Goal: Task Accomplishment & Management: Manage account settings

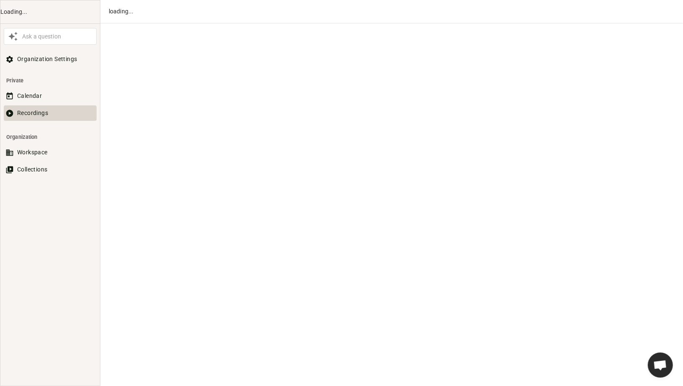
click at [25, 115] on button "Recordings" at bounding box center [50, 112] width 93 height 15
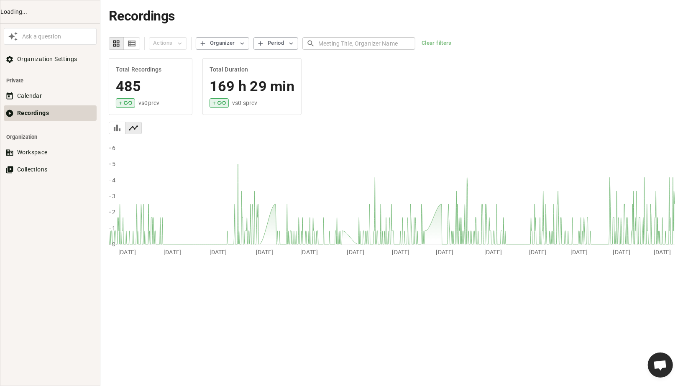
click at [35, 113] on button "Recordings" at bounding box center [50, 112] width 93 height 15
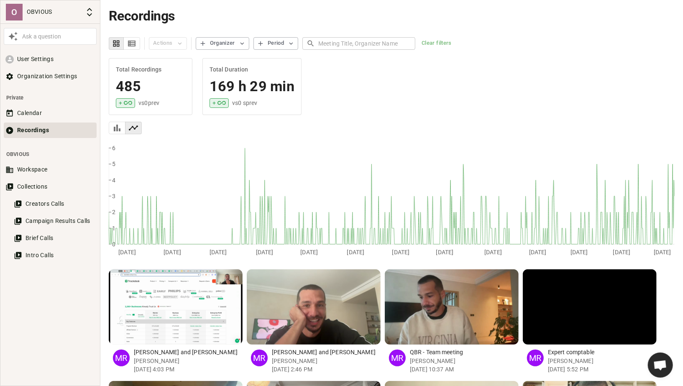
click at [132, 46] on icon "button" at bounding box center [132, 44] width 8 height 6
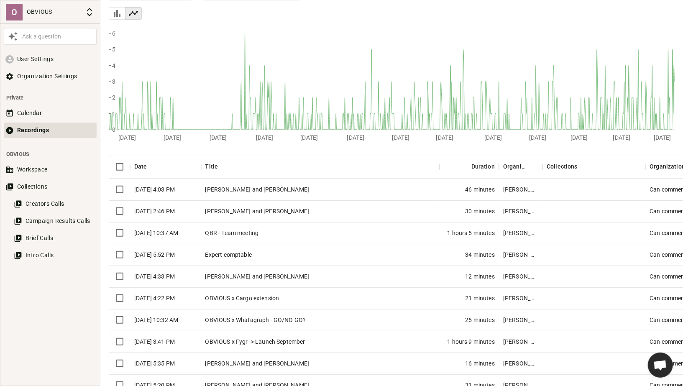
type button "table"
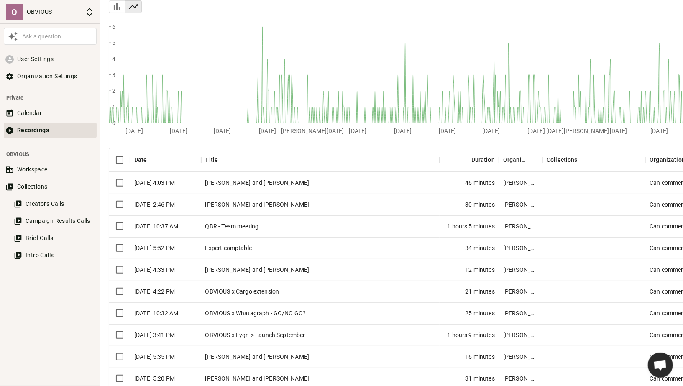
click at [221, 180] on div "[PERSON_NAME] and [PERSON_NAME]" at bounding box center [320, 183] width 239 height 22
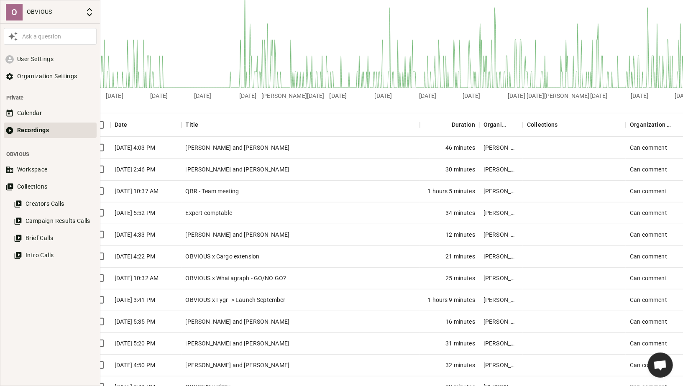
scroll to position [157, 24]
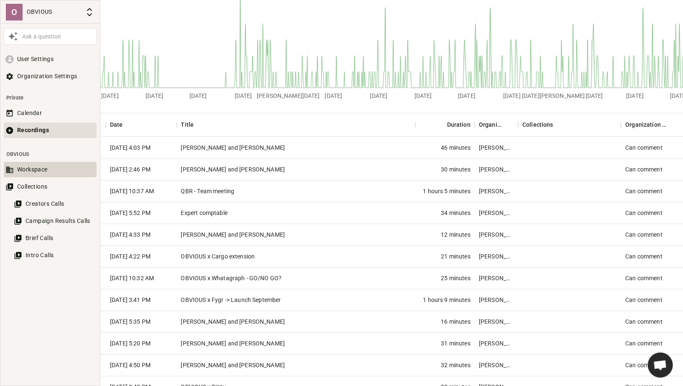
click at [42, 168] on button "Workspace" at bounding box center [50, 169] width 93 height 15
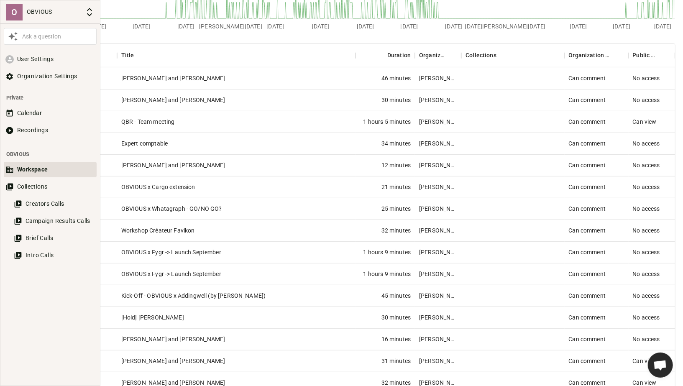
scroll to position [226, 84]
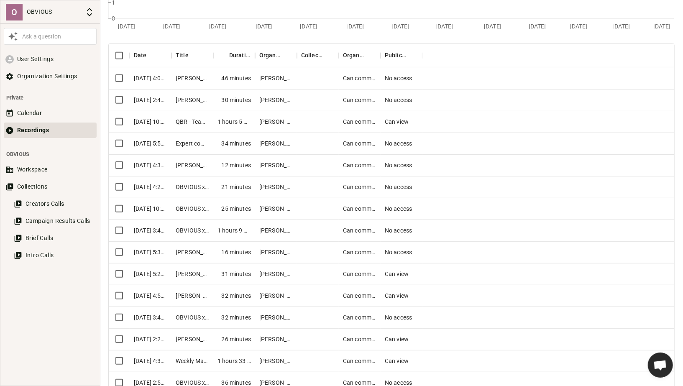
scroll to position [157, 0]
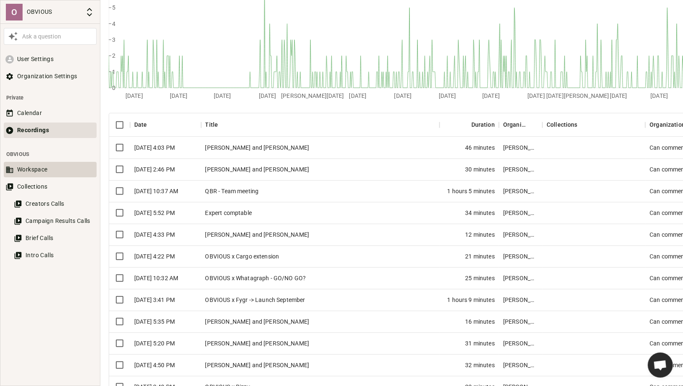
click at [41, 169] on button "Workspace" at bounding box center [50, 169] width 93 height 15
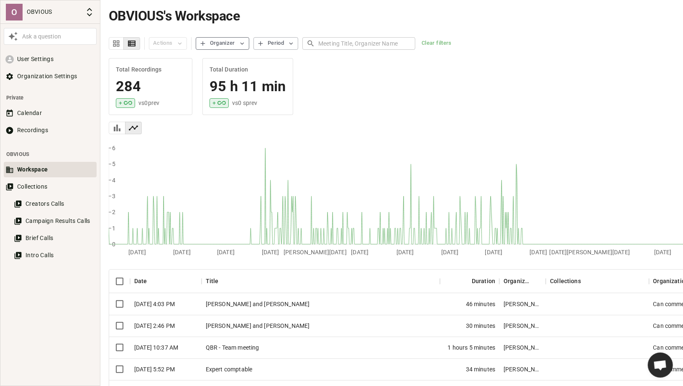
click at [239, 44] on icon "button" at bounding box center [243, 44] width 8 height 8
click at [211, 85] on span "[PERSON_NAME]" at bounding box center [230, 87] width 46 height 9
click at [207, 85] on input "[PERSON_NAME]" at bounding box center [202, 87] width 10 height 10
checkbox input "true"
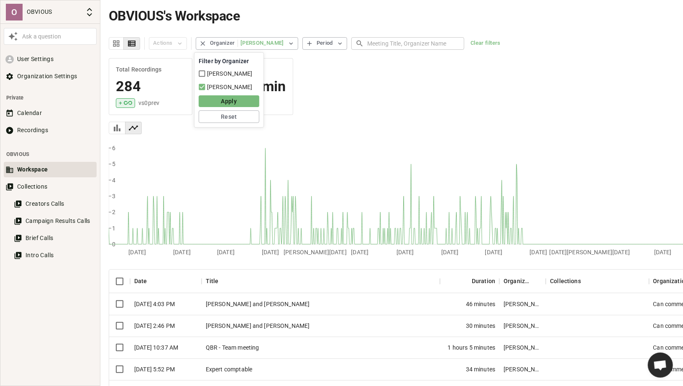
click at [213, 97] on button "Apply" at bounding box center [229, 101] width 61 height 12
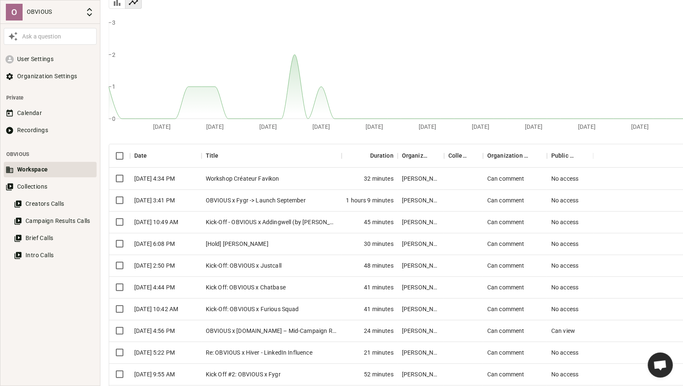
scroll to position [126, 0]
click at [44, 131] on button "Recordings" at bounding box center [50, 130] width 93 height 15
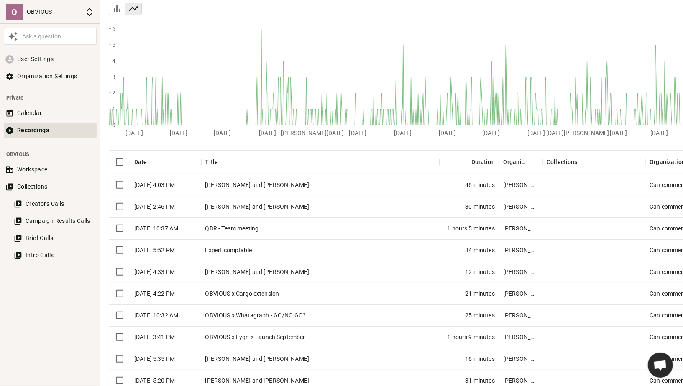
scroll to position [123, 0]
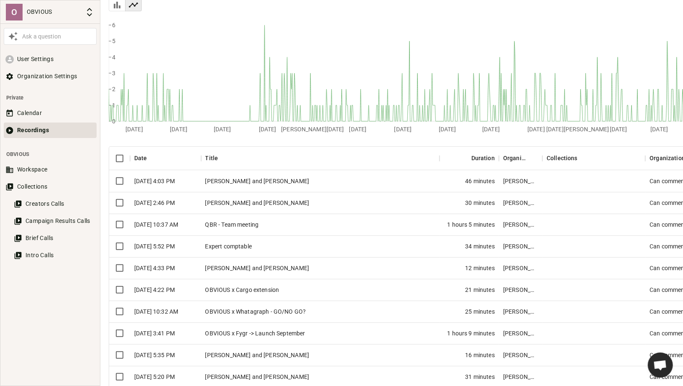
click at [313, 247] on div "Expert comptable" at bounding box center [320, 247] width 239 height 22
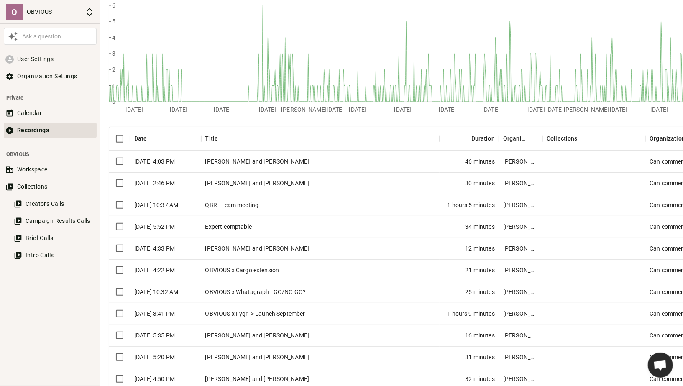
scroll to position [148, 0]
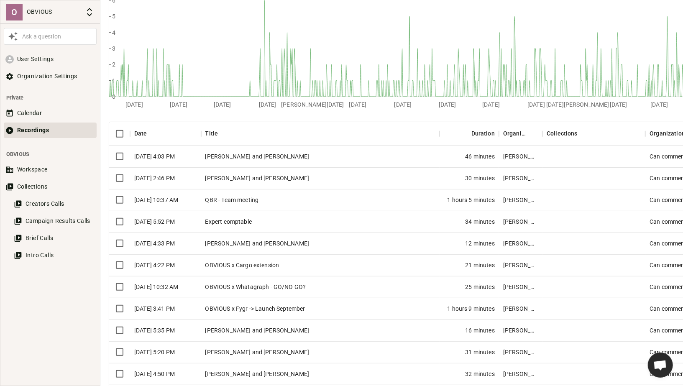
click at [268, 260] on div "OBVIOUS x Cargo extension" at bounding box center [320, 265] width 239 height 22
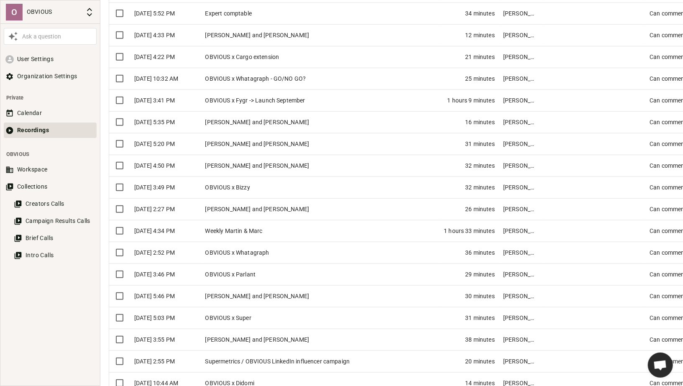
scroll to position [363, 0]
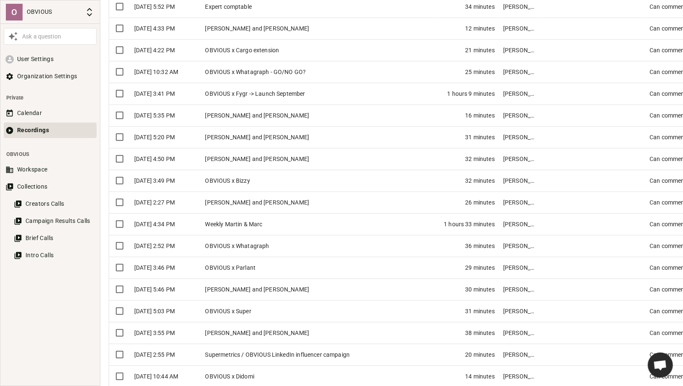
click at [234, 285] on div "[PERSON_NAME] and [PERSON_NAME]" at bounding box center [320, 290] width 239 height 22
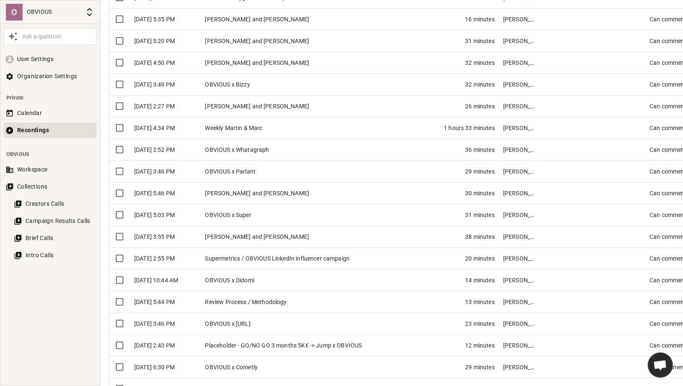
scroll to position [461, 0]
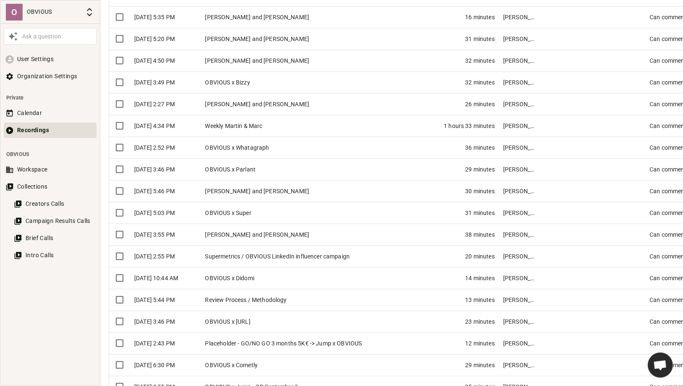
click at [231, 256] on div "Supermetrics / OBVIOUS LinkedIn influencer campaign" at bounding box center [320, 257] width 239 height 22
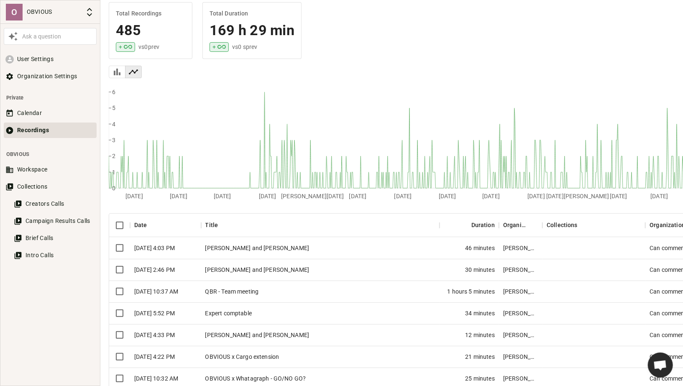
scroll to position [60, 0]
